Goal: Entertainment & Leisure: Consume media (video, audio)

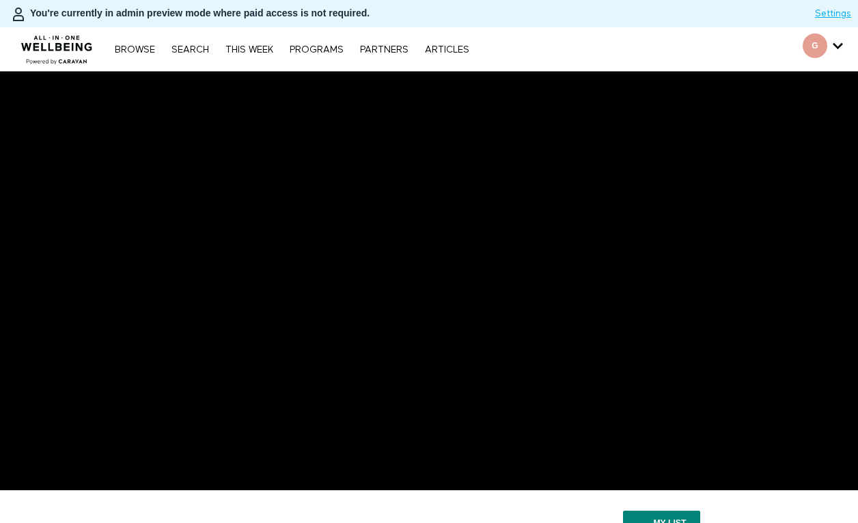
scroll to position [123, 0]
